Goal: Transaction & Acquisition: Purchase product/service

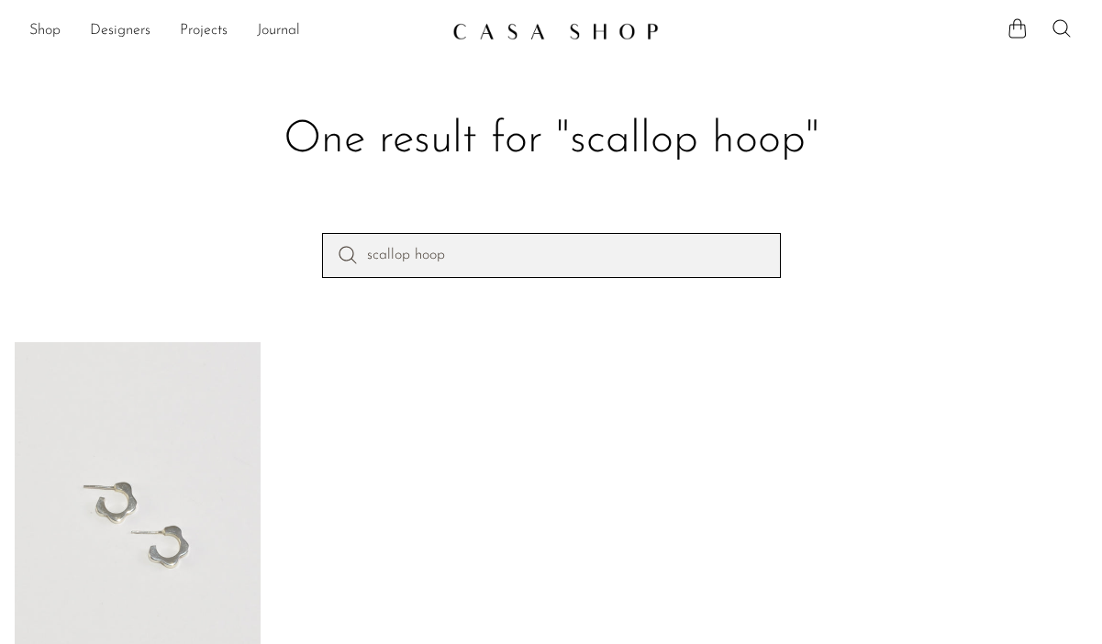
drag, startPoint x: 473, startPoint y: 255, endPoint x: 339, endPoint y: 243, distance: 134.5
click at [340, 243] on input "scallop hoop" at bounding box center [551, 255] width 459 height 44
paste input "Cubist Pewter Picture Frame Pewter"
type input "Cubist Pewter Picture Frame Pewter"
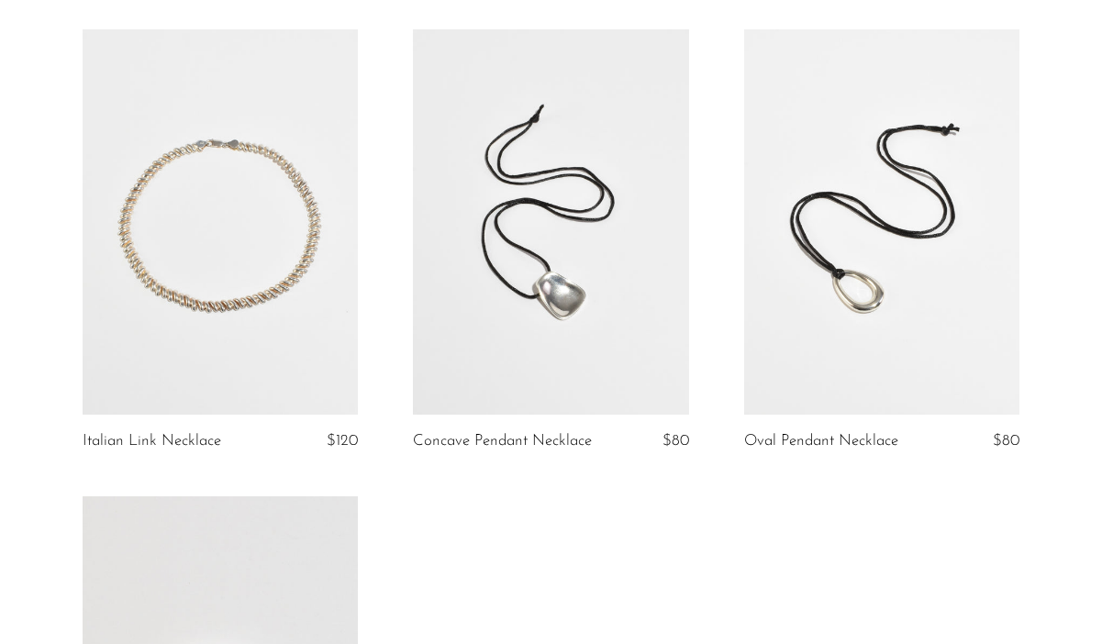
scroll to position [130, 0]
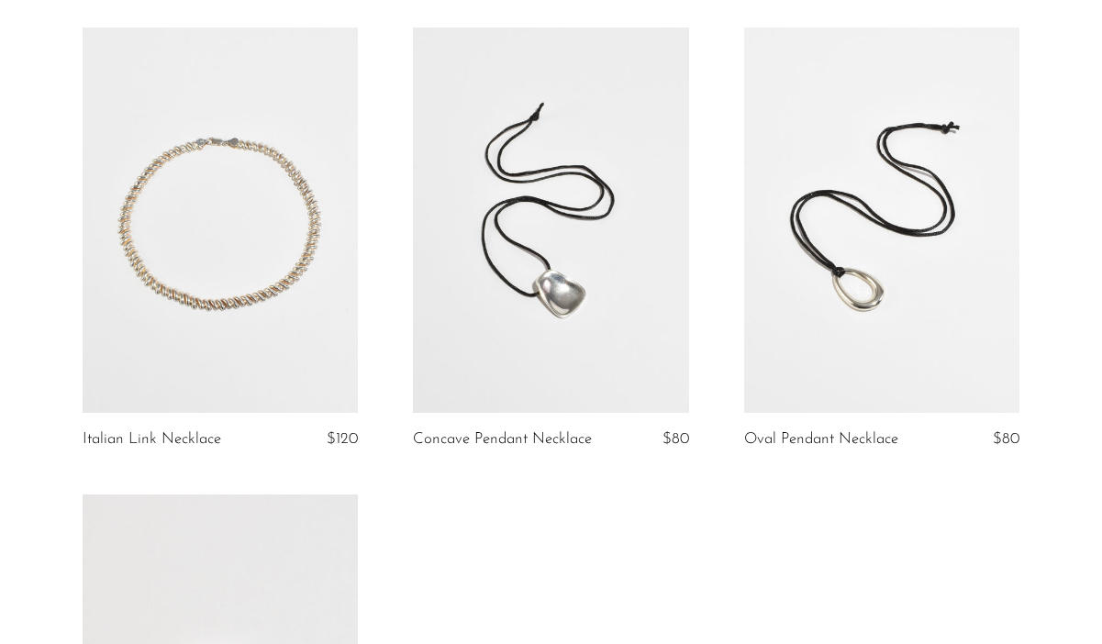
scroll to position [139, 0]
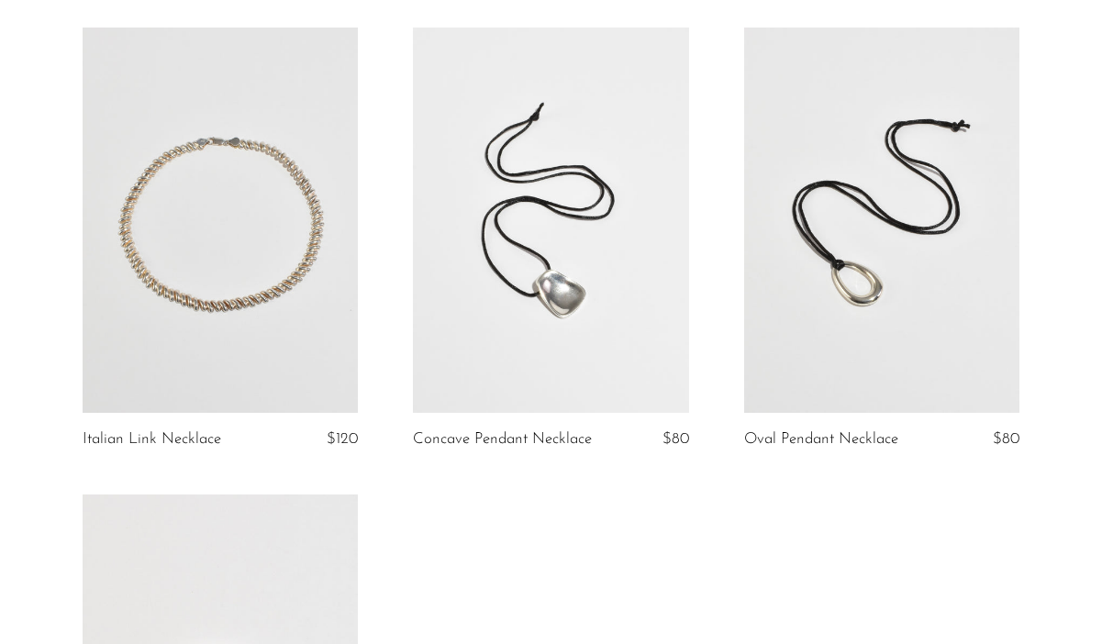
scroll to position [128, 0]
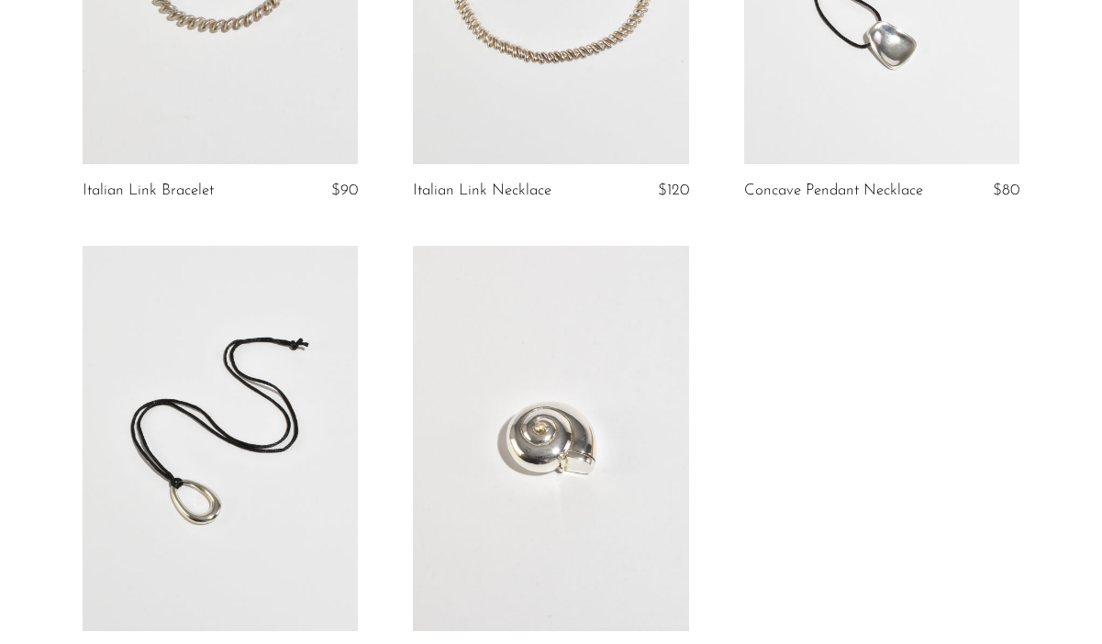
scroll to position [481, 0]
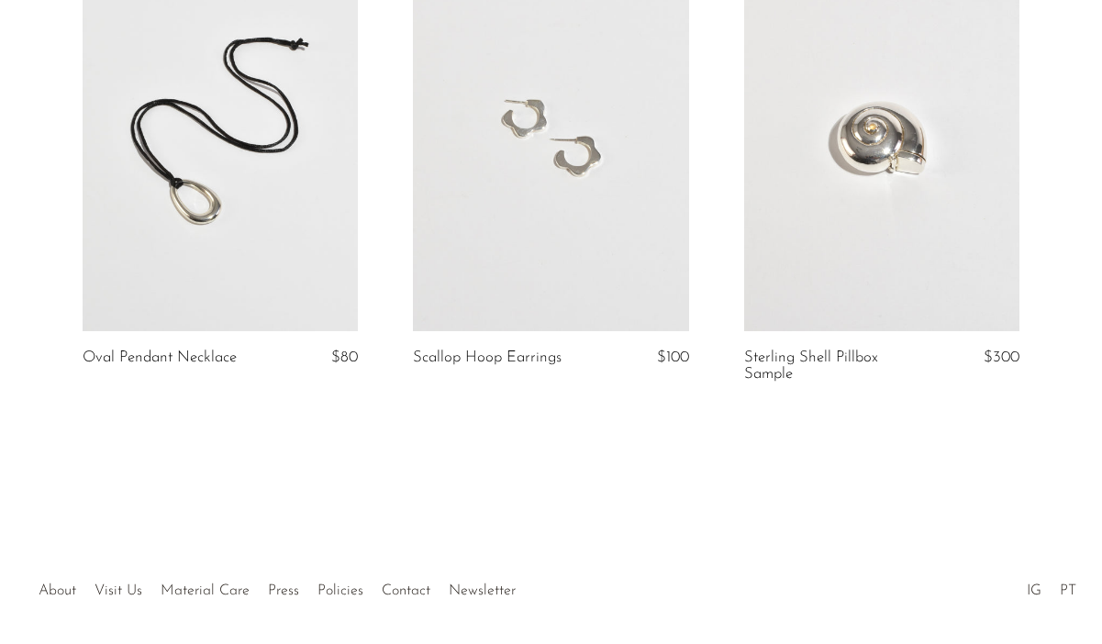
scroll to position [692, 0]
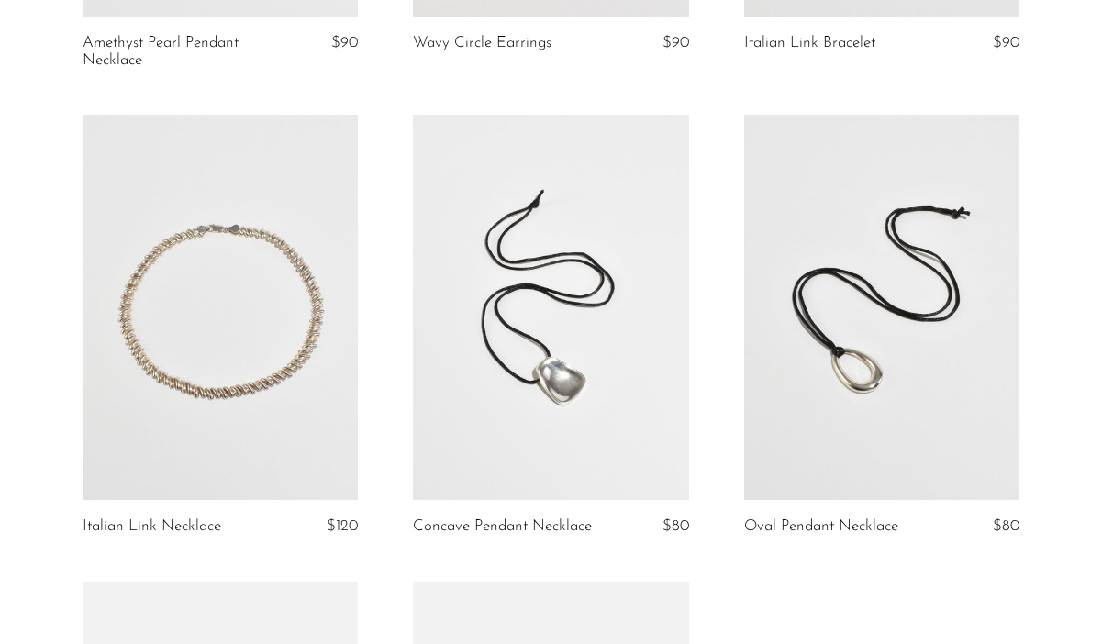
scroll to position [606, 0]
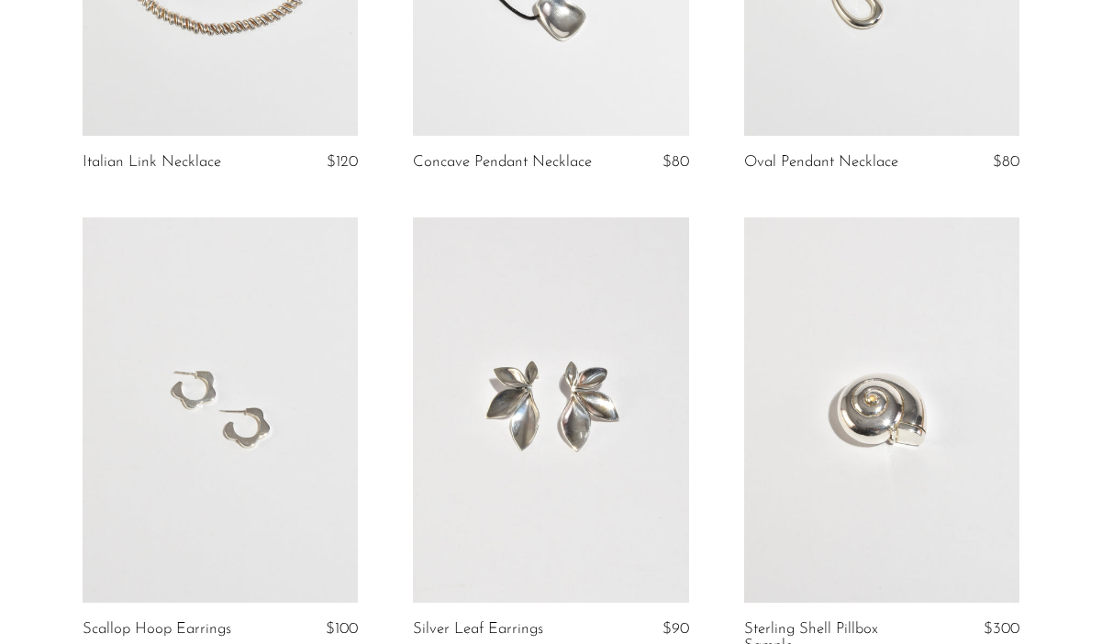
scroll to position [1709, 0]
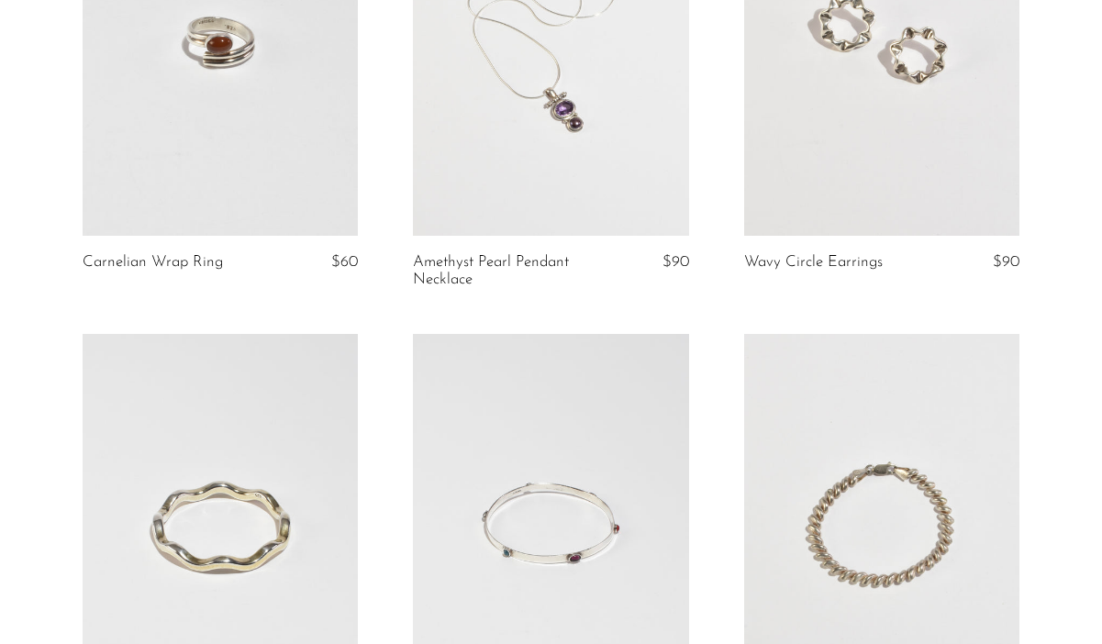
scroll to position [338, 0]
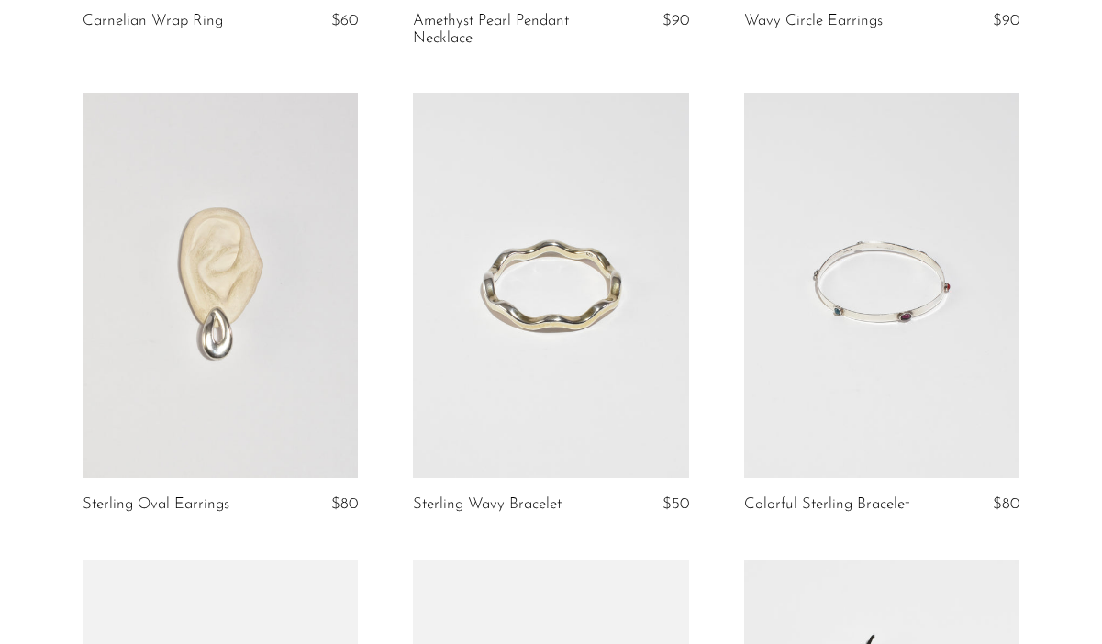
scroll to position [547, 0]
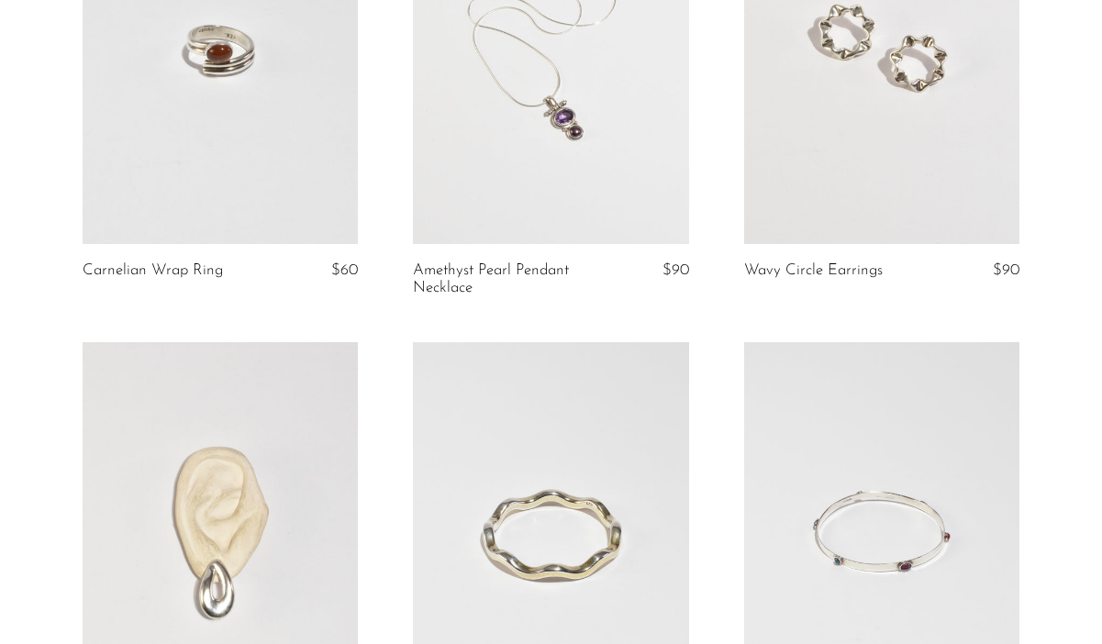
scroll to position [308, 0]
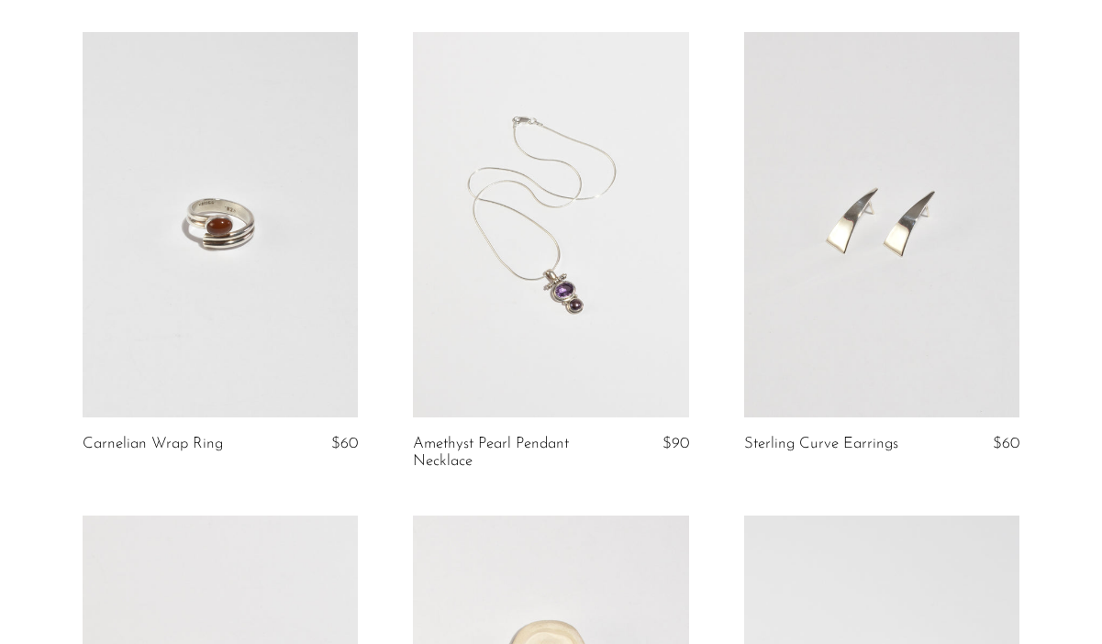
scroll to position [163, 0]
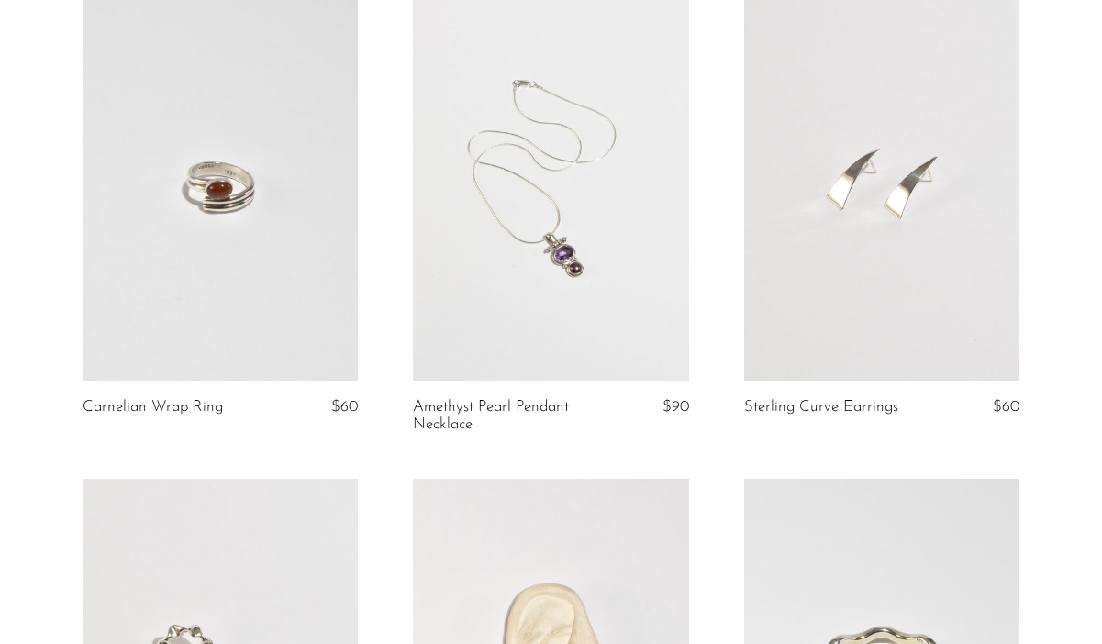
scroll to position [179, 0]
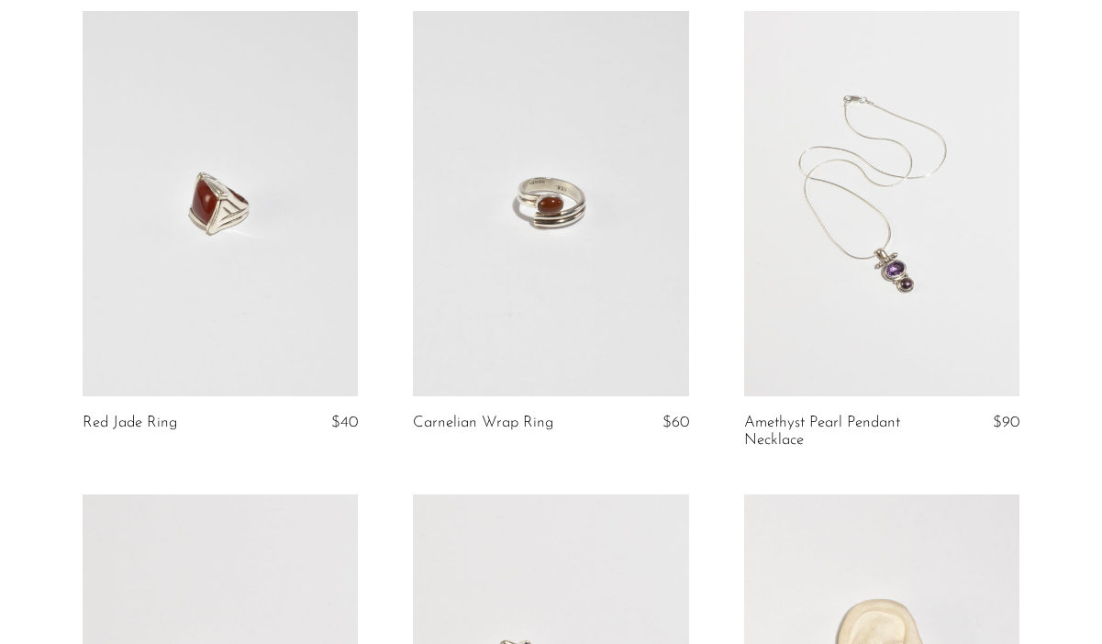
scroll to position [159, 0]
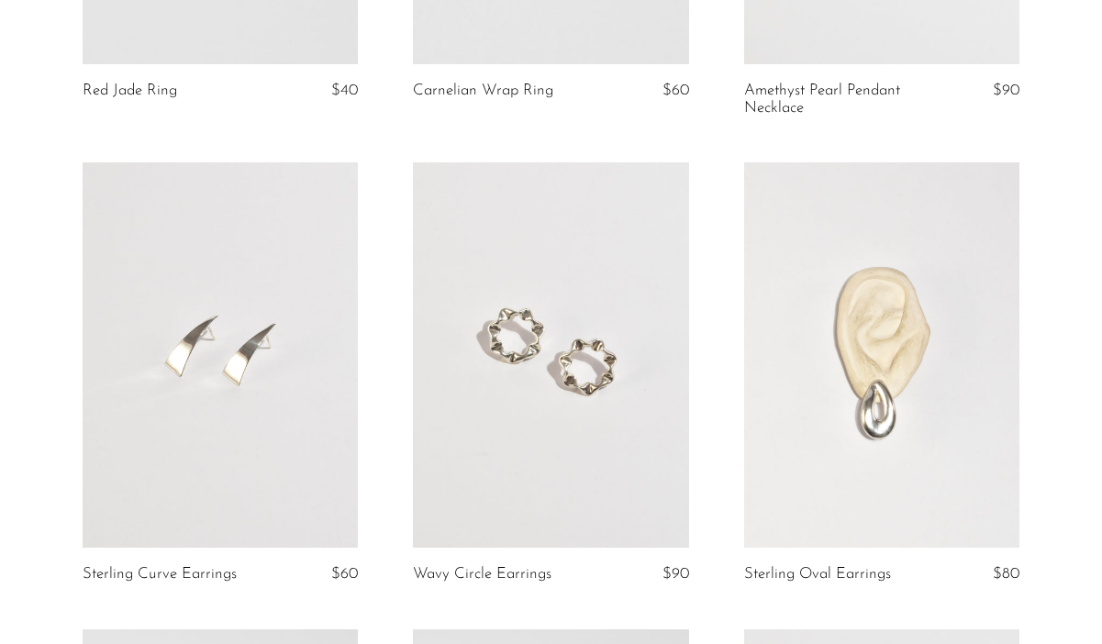
scroll to position [408, 0]
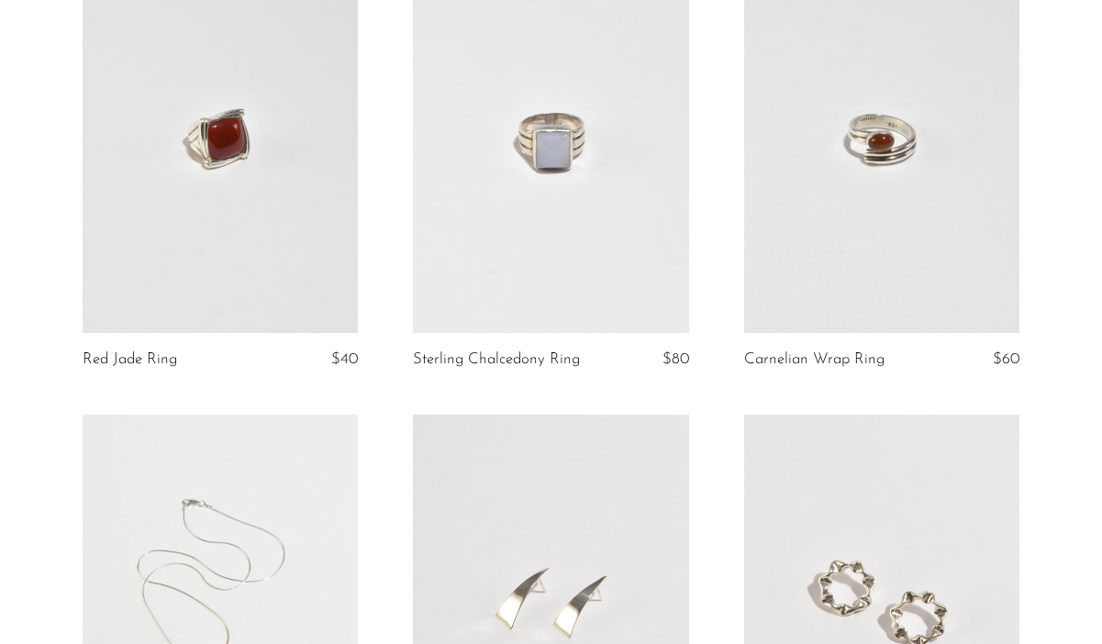
scroll to position [223, 0]
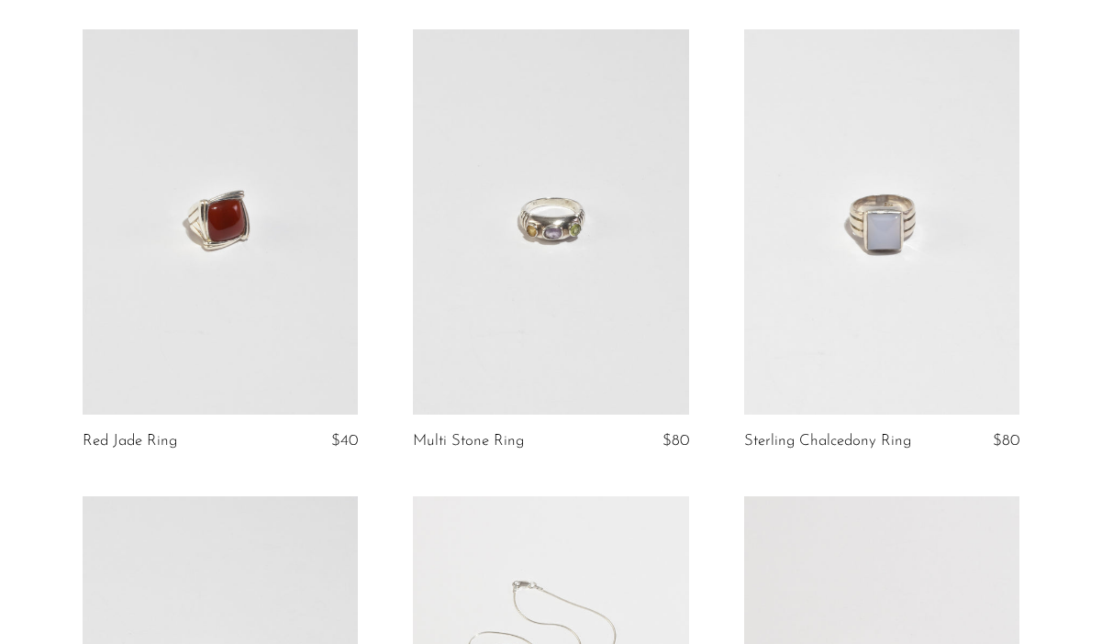
scroll to position [141, 0]
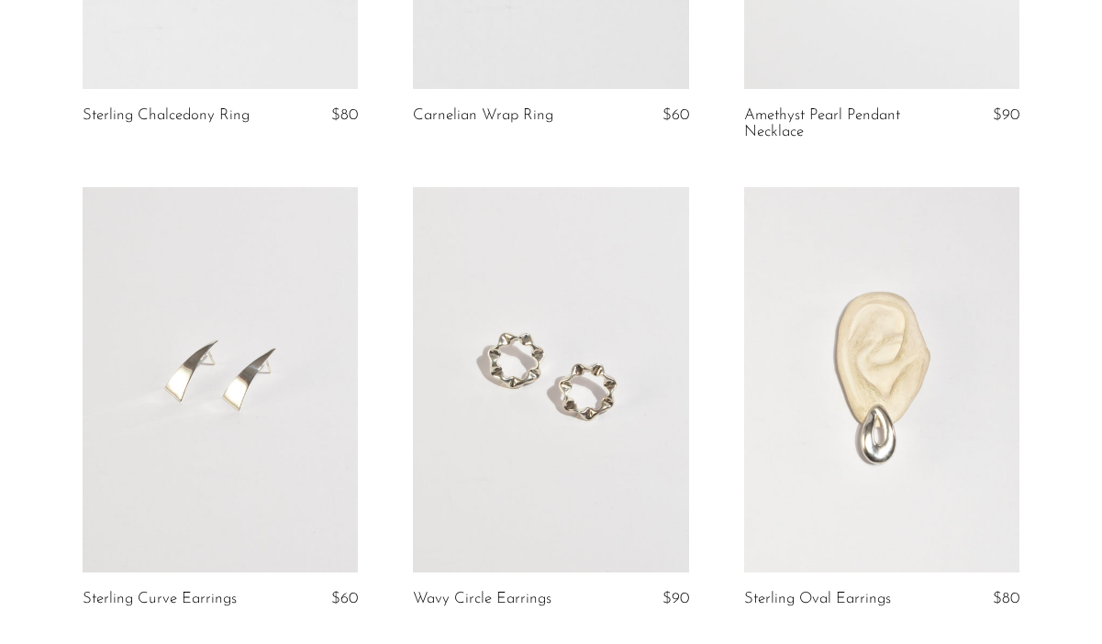
scroll to position [599, 0]
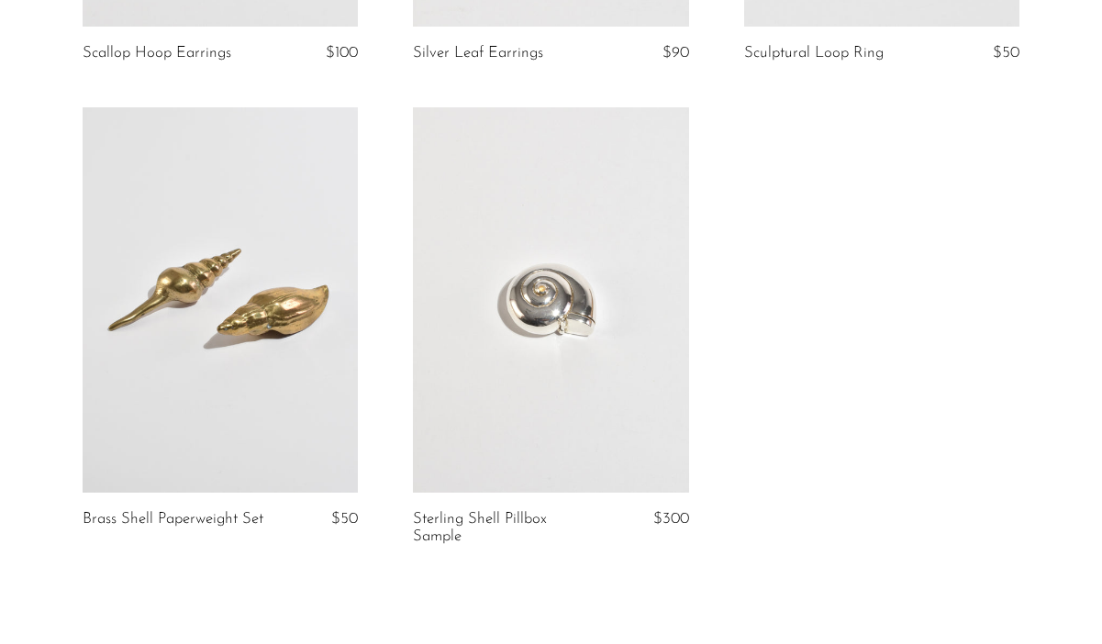
scroll to position [2865, 0]
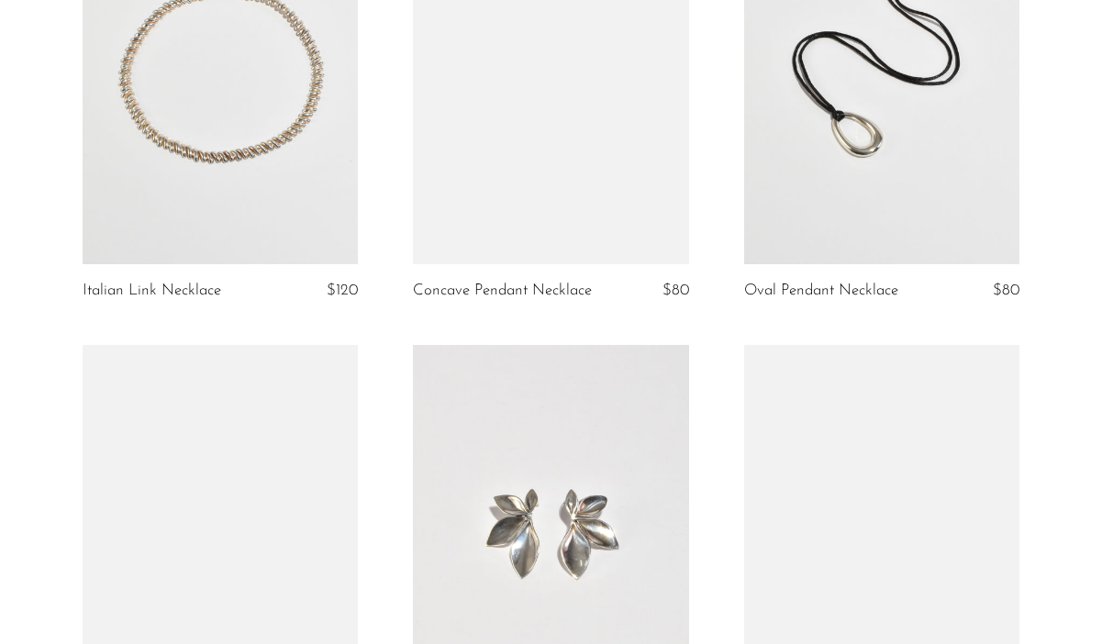
scroll to position [2155, 0]
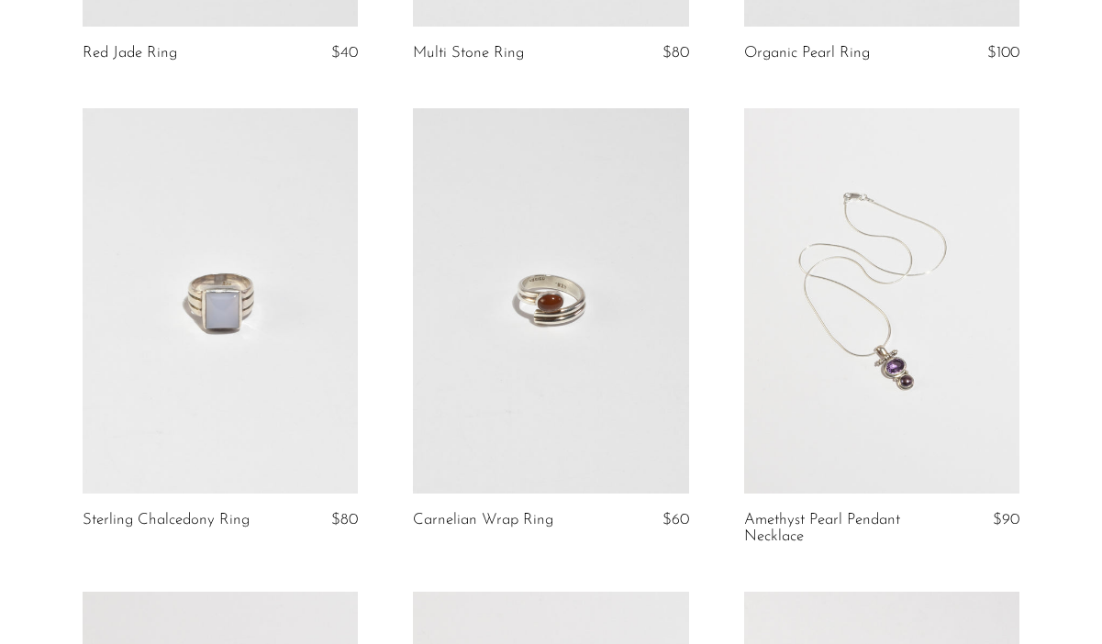
scroll to position [128, 0]
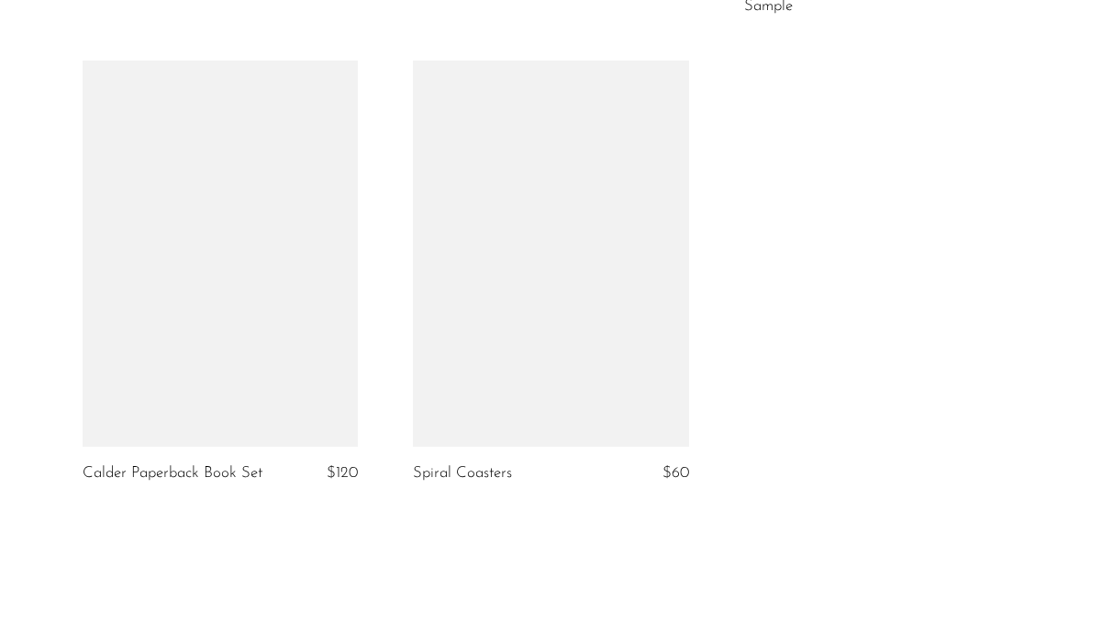
scroll to position [3422, 0]
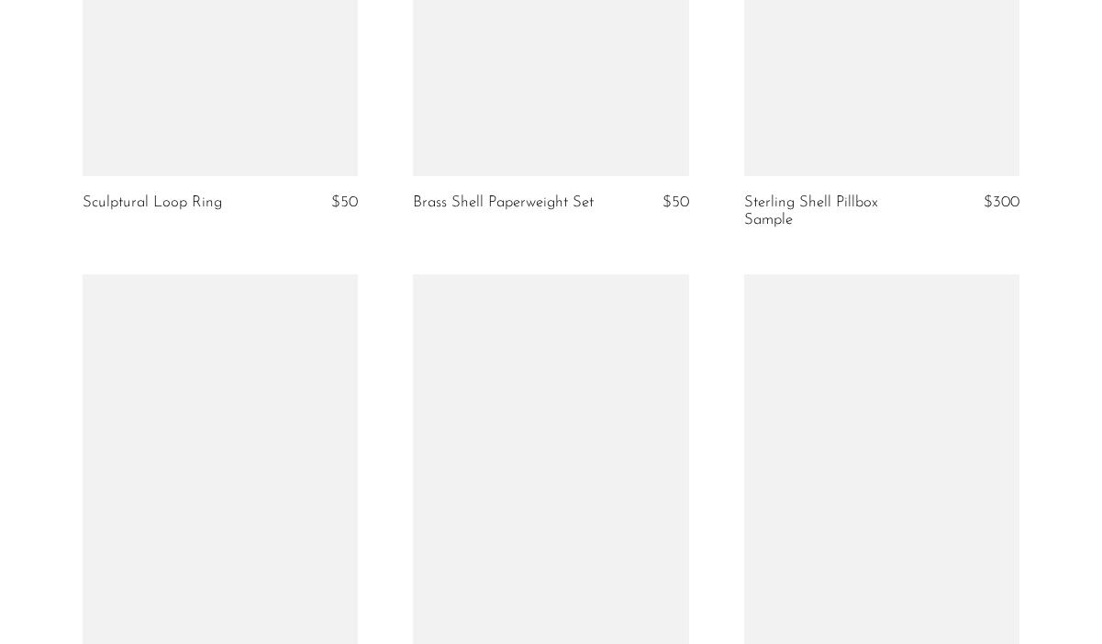
scroll to position [3178, 0]
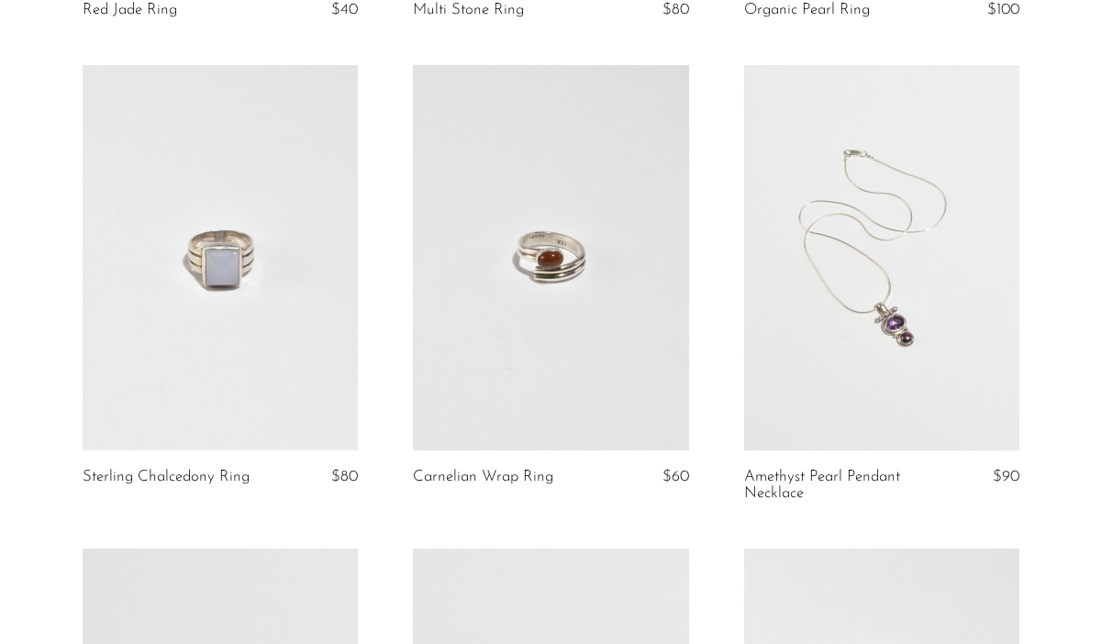
scroll to position [308, 0]
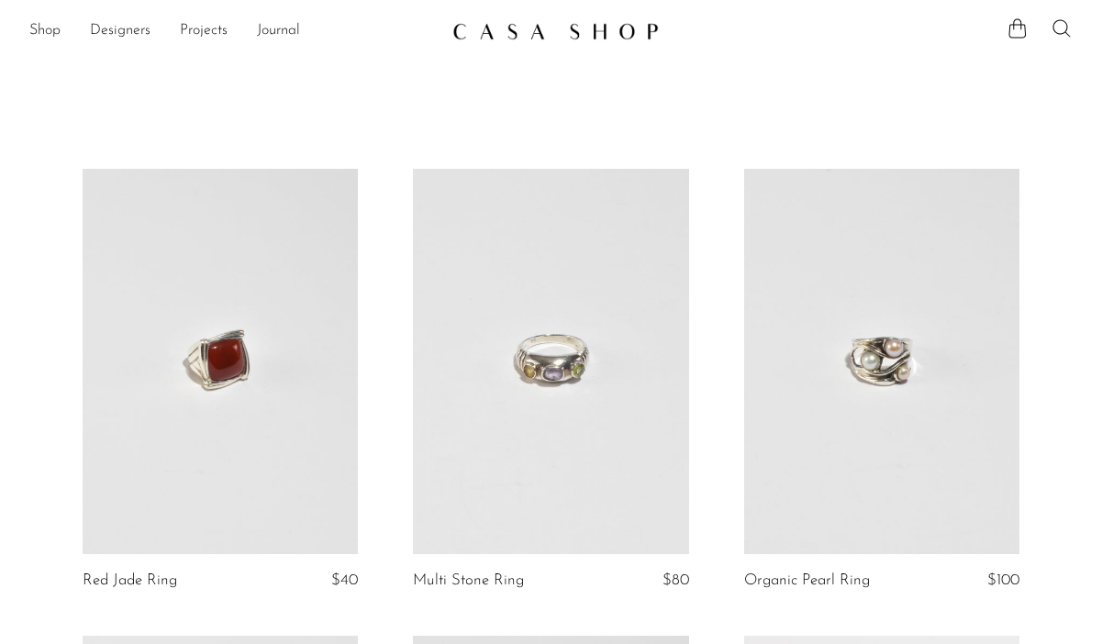
click at [1057, 31] on icon at bounding box center [1061, 28] width 22 height 22
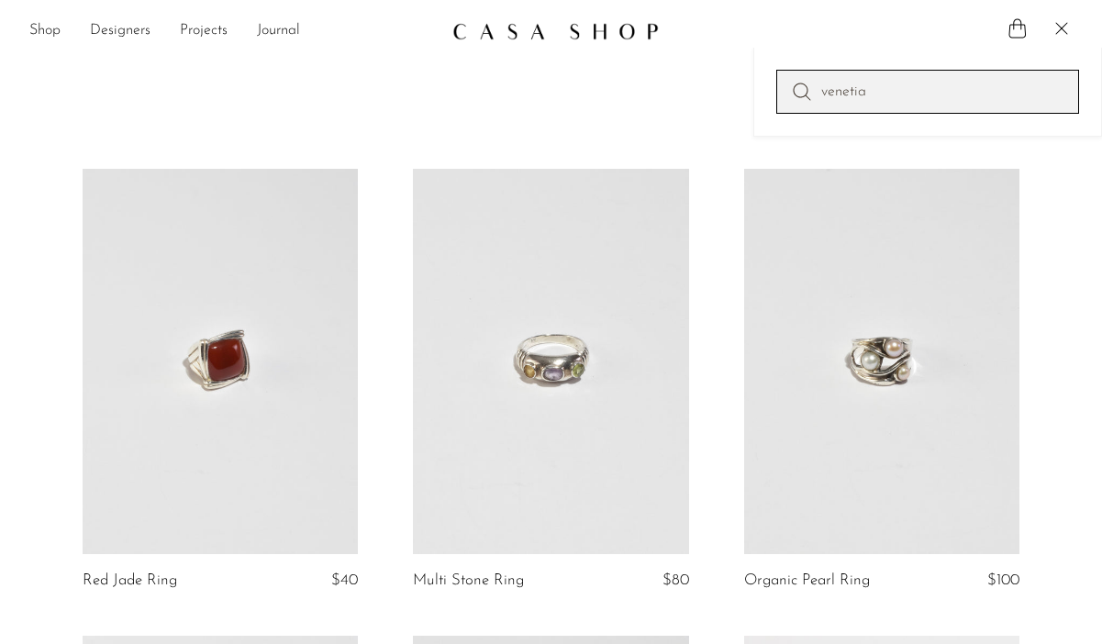
type input "venetian glass vase"
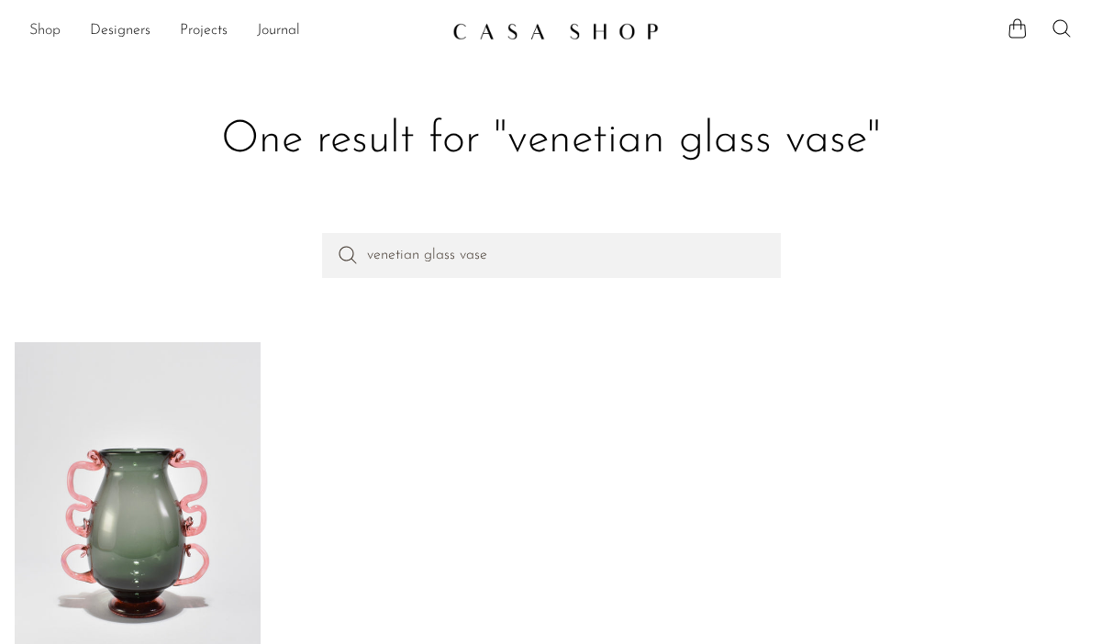
click at [48, 34] on link "Shop" at bounding box center [44, 31] width 31 height 24
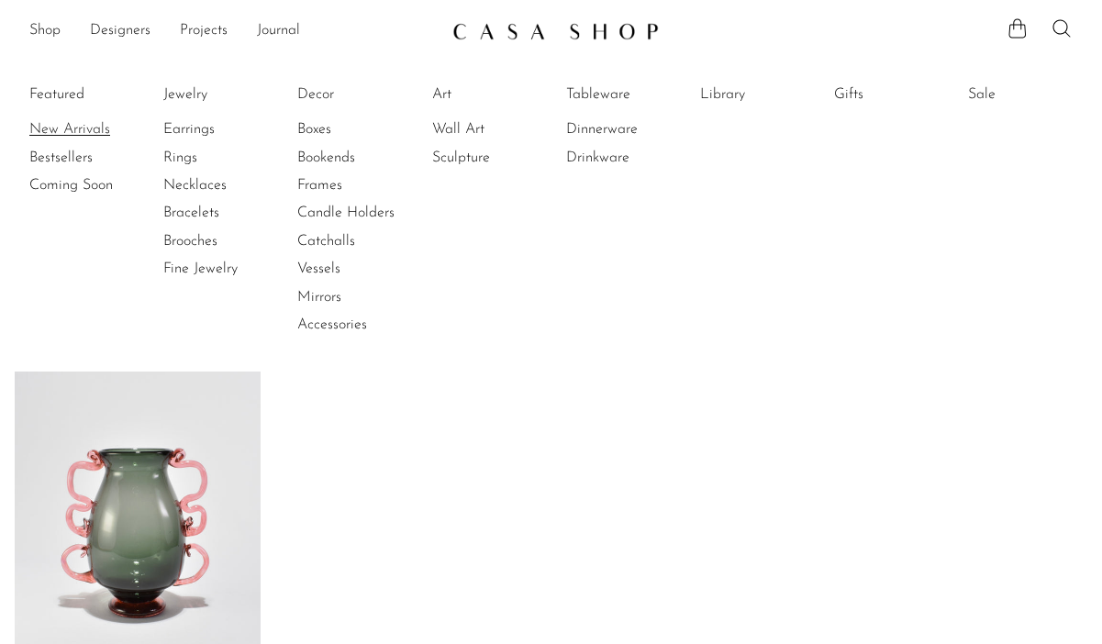
click at [65, 124] on link "New Arrivals" at bounding box center [98, 129] width 138 height 20
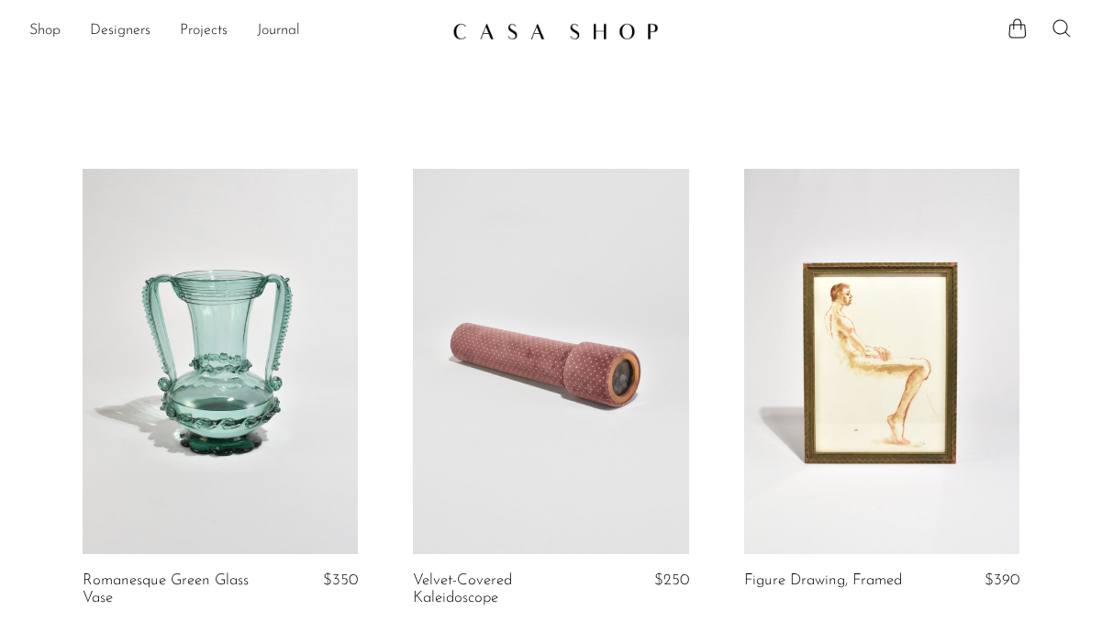
click at [1058, 22] on icon at bounding box center [1061, 28] width 22 height 22
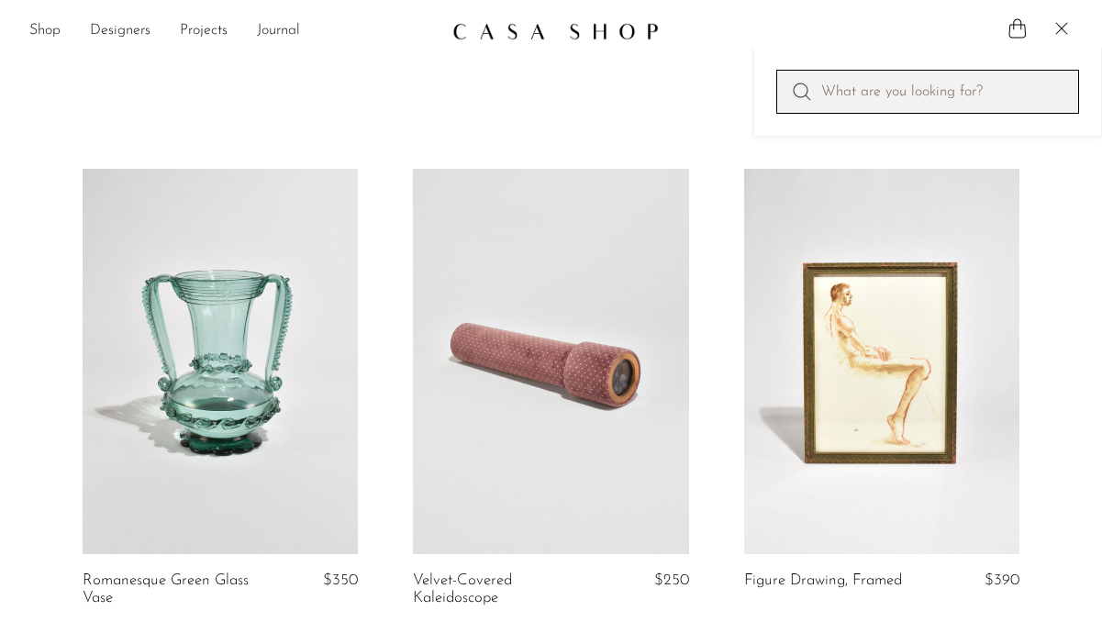
paste input "Marble Deco Bookends"
type input "Marble Deco Bookends"
